Goal: Transaction & Acquisition: Purchase product/service

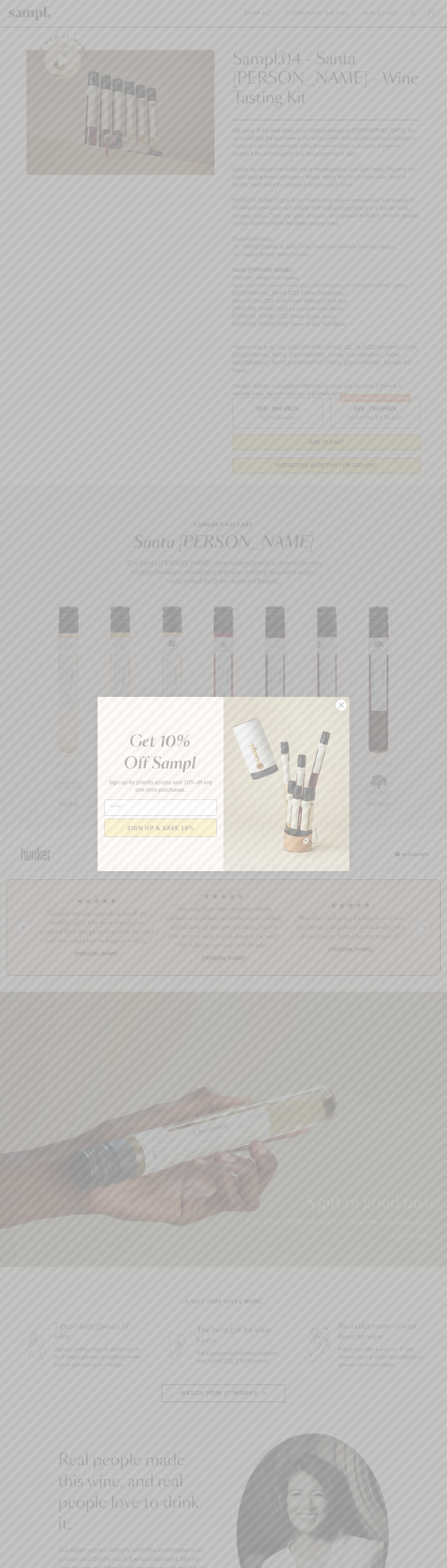
click at [341, 705] on icon "Close dialog" at bounding box center [341, 705] width 4 height 4
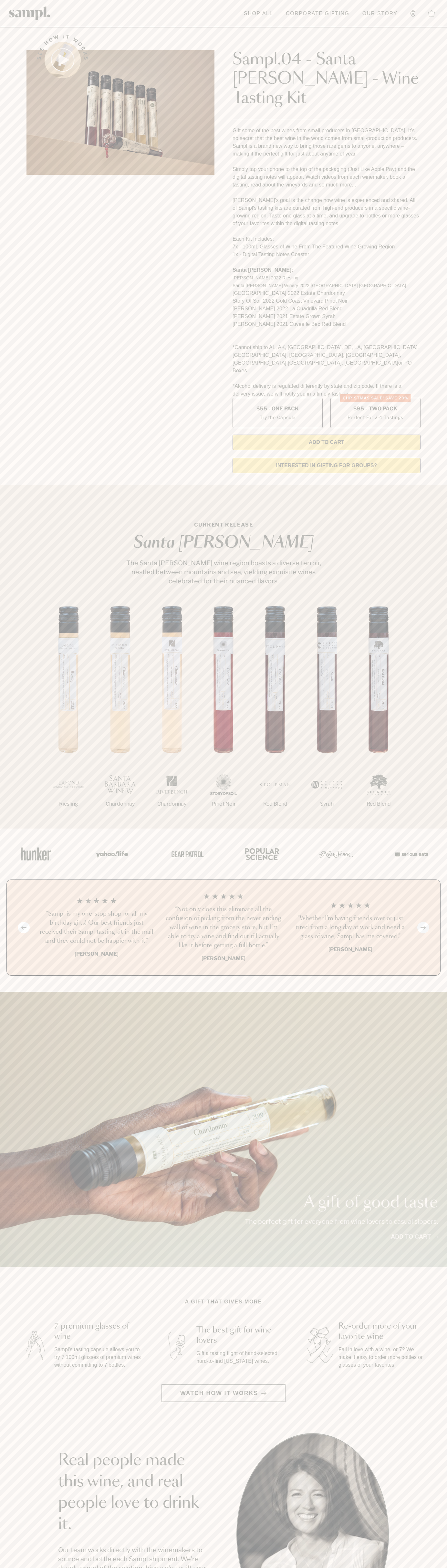
click at [241, 23] on header "Toggle navigation menu Shop All Corporate Gifting Our Story Account Story Shop …" at bounding box center [224, 13] width 447 height 27
click at [428, 625] on div "1/7 Riesling 2/7 Chardonnay 3/7" at bounding box center [224, 717] width 447 height 222
click at [270, 1567] on html "Skip to main content Toggle navigation menu Shop All Corporate Gifting Our Stor…" at bounding box center [224, 1304] width 447 height 2608
click at [30, 1127] on div "A gift of good taste The perfect gift for everyone from wine lovers to casual s…" at bounding box center [224, 1129] width 447 height 275
click at [375, 398] on label "Christmas SALE! Save 20% $95 - Two Pack Perfect For 2-4 Tastings" at bounding box center [375, 413] width 90 height 30
